Goal: Task Accomplishment & Management: Manage account settings

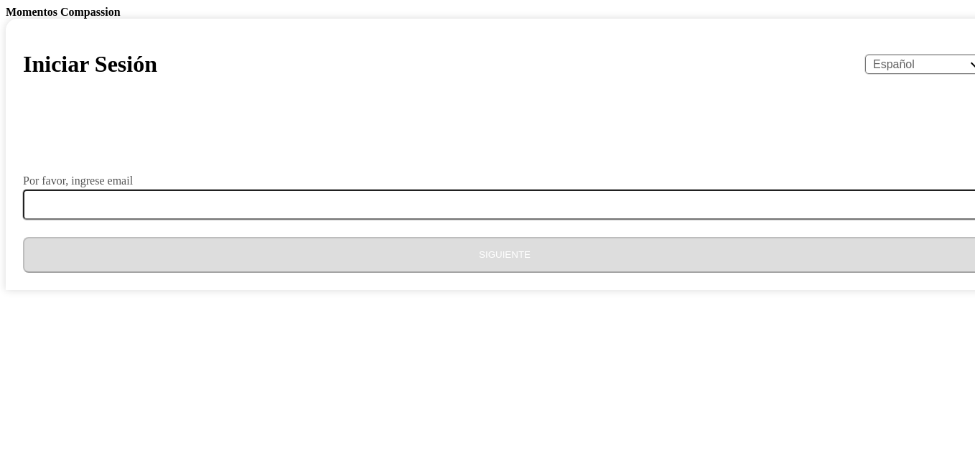
select select "es"
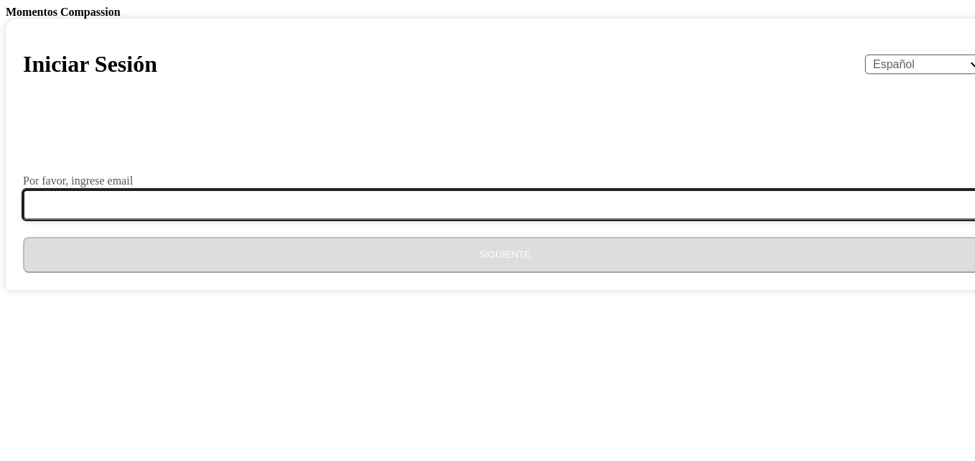
click at [434, 220] on input "Por favor, ingrese email" at bounding box center [513, 205] width 981 height 30
paste input "[EMAIL_ADDRESS][DOMAIN_NAME]"
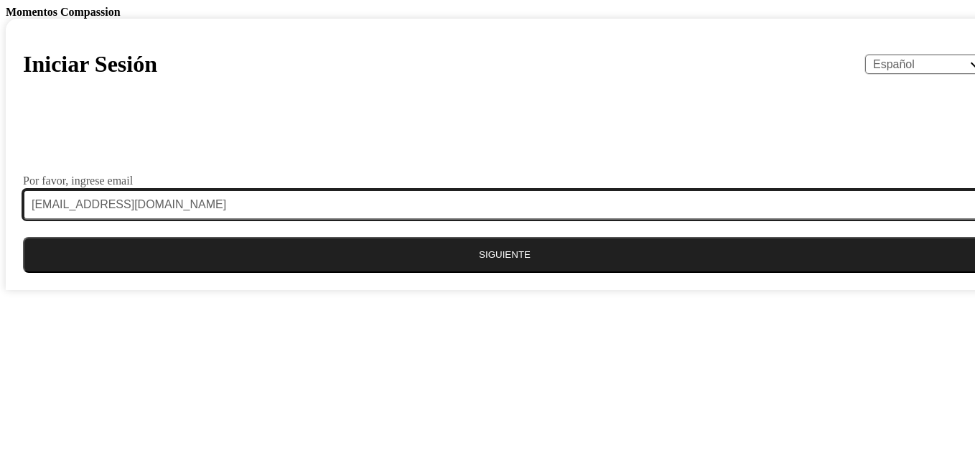
type input "[EMAIL_ADDRESS][DOMAIN_NAME]"
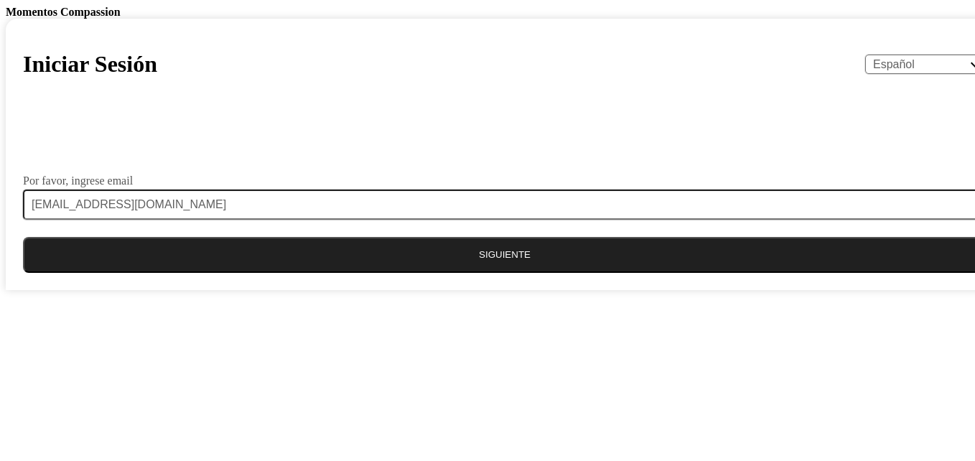
click at [529, 273] on button "Siguiente" at bounding box center [505, 255] width 964 height 36
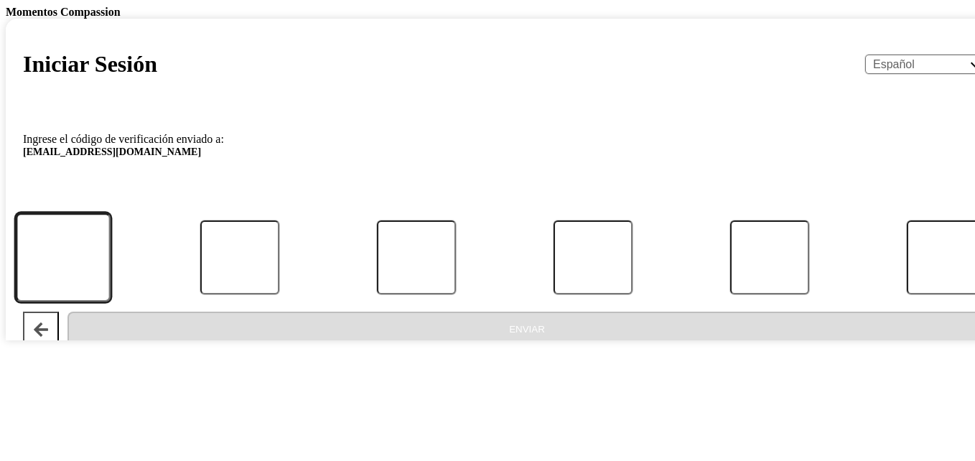
click at [111, 302] on input "Código" at bounding box center [63, 257] width 95 height 88
type input "2"
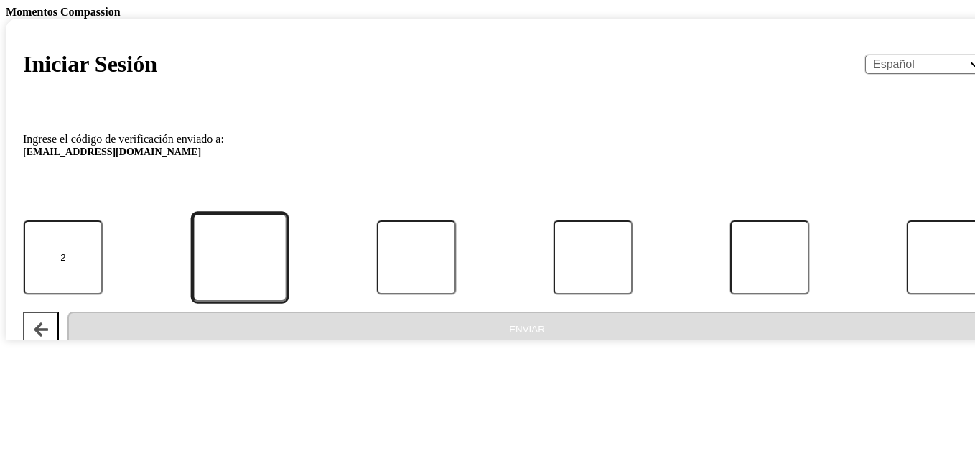
type input "4"
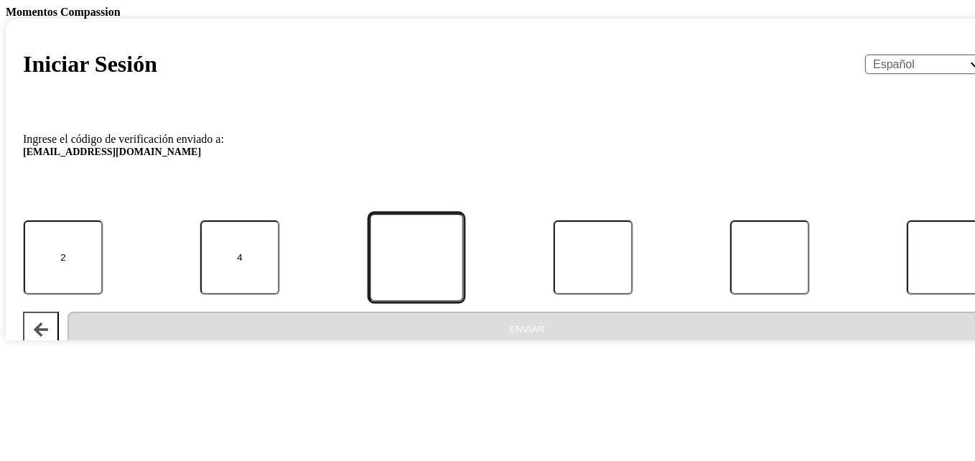
type input "0"
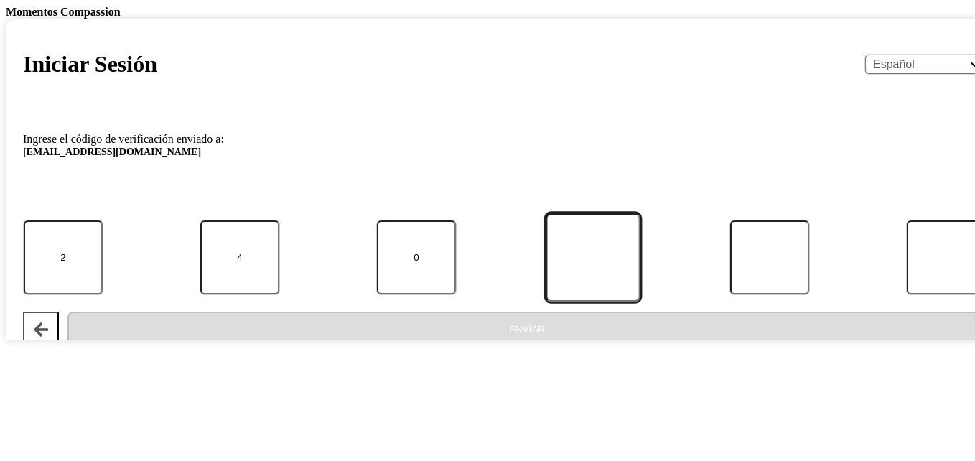
type input "1"
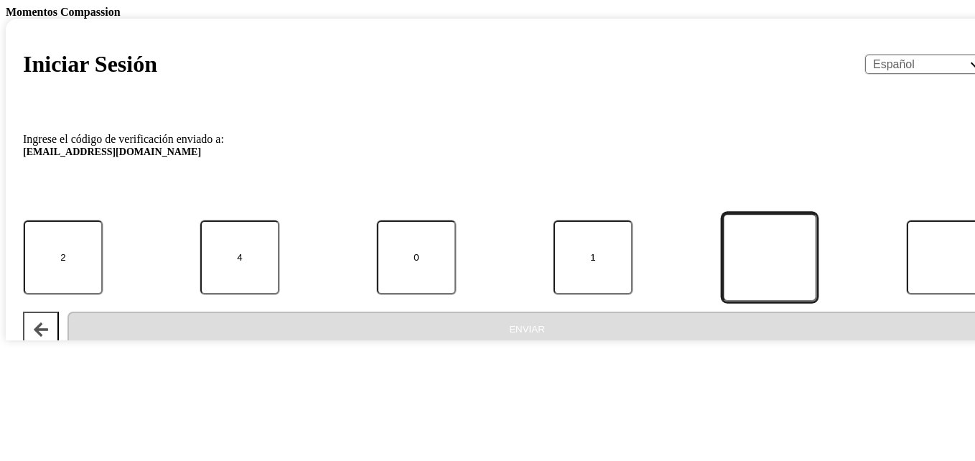
type input "0"
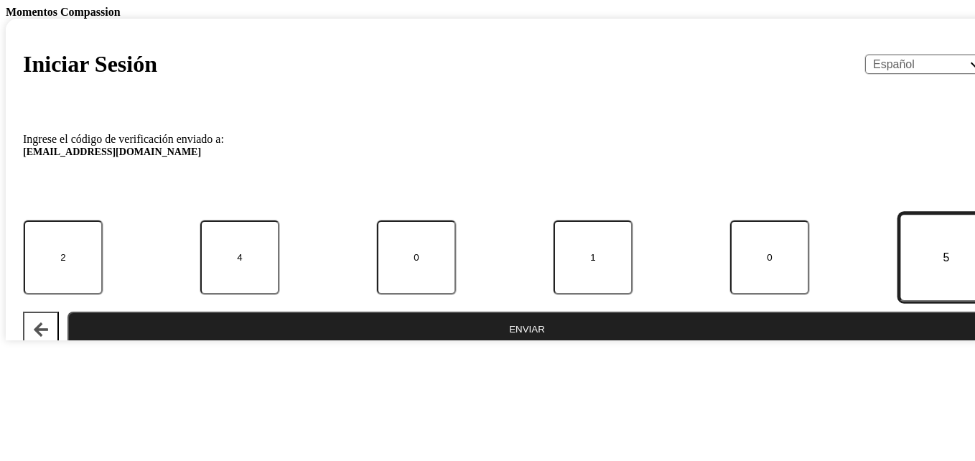
type input "5"
click at [429, 348] on button "Enviar" at bounding box center [526, 330] width 919 height 36
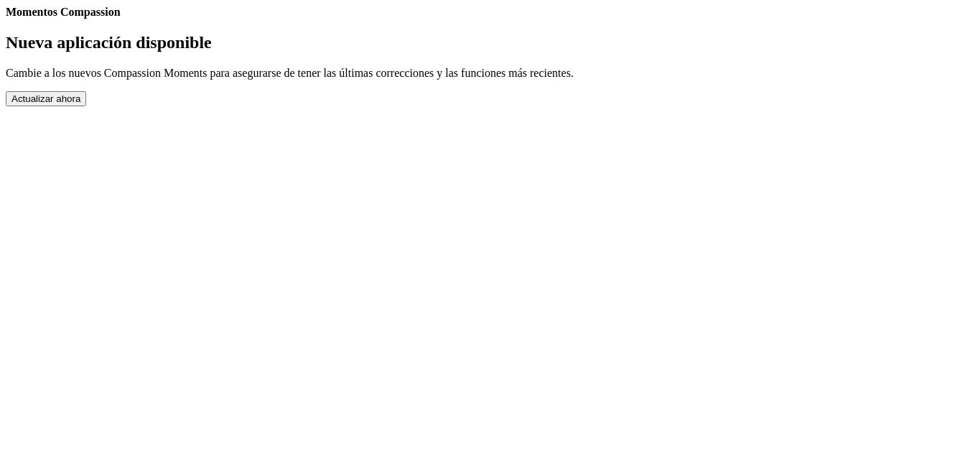
click at [86, 106] on button "Actualizar ahora" at bounding box center [46, 98] width 80 height 15
